Goal: Check status

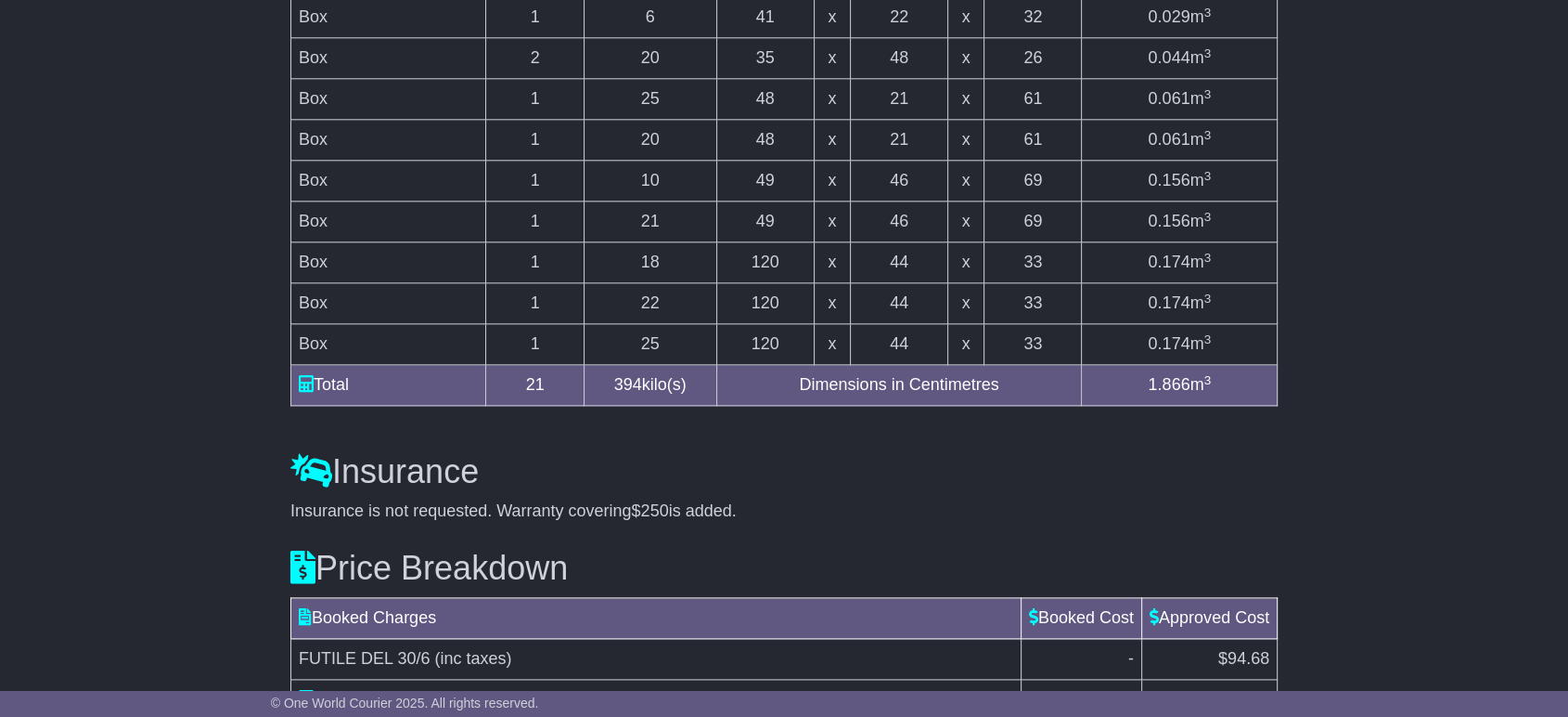
scroll to position [1977, 0]
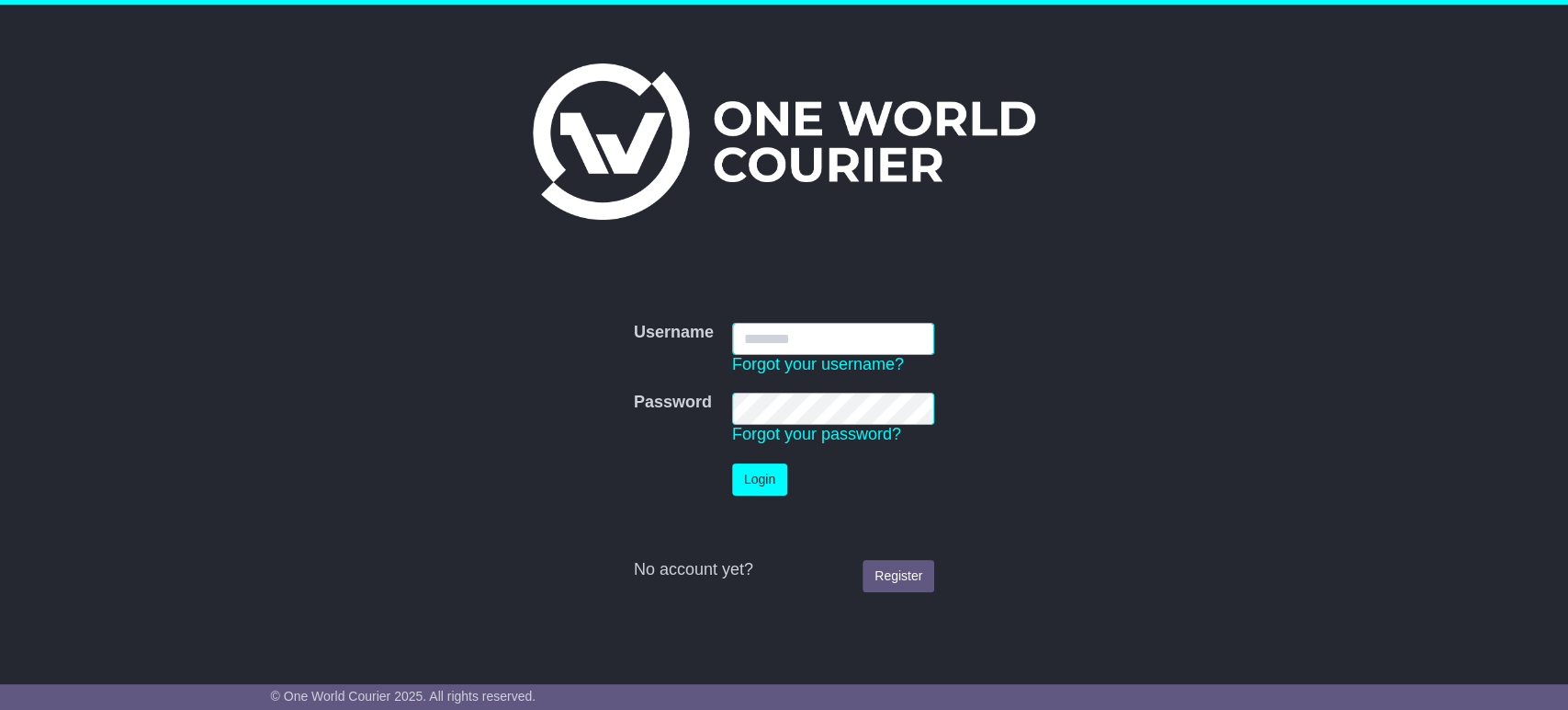
type input "**********"
click at [743, 476] on button "Login" at bounding box center [760, 479] width 55 height 32
